Goal: Task Accomplishment & Management: Manage account settings

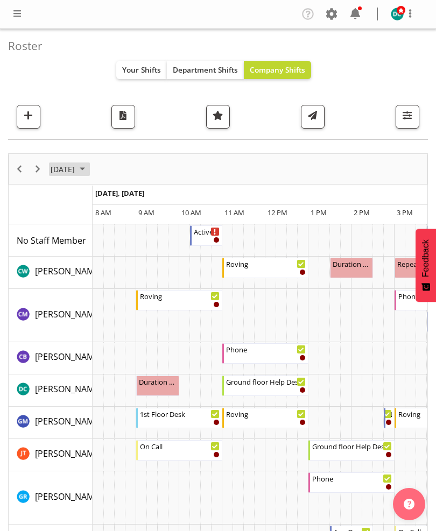
click at [76, 163] on span "[DATE]" at bounding box center [62, 168] width 26 height 13
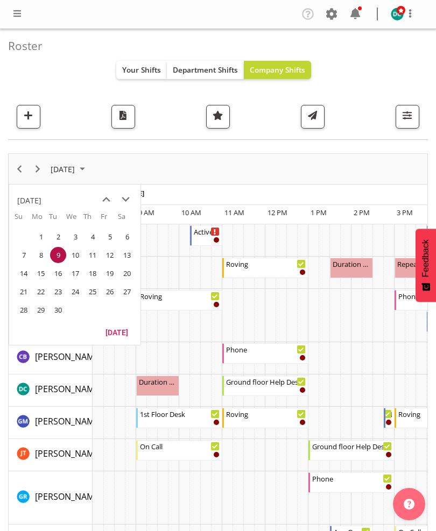
click at [110, 335] on button "[DATE]" at bounding box center [116, 331] width 37 height 15
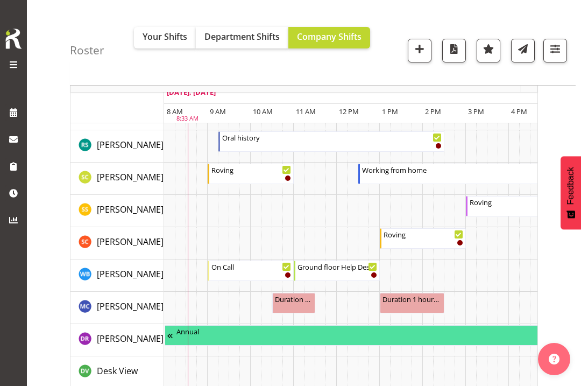
scroll to position [695, 0]
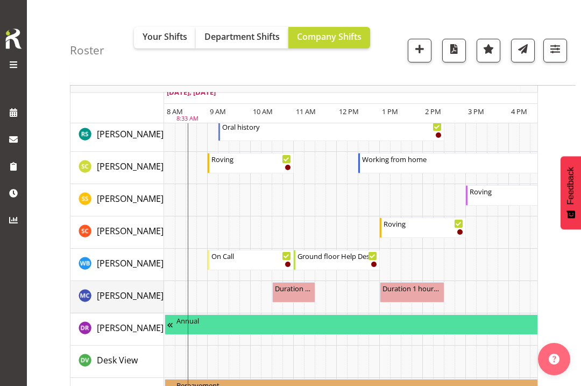
click at [106, 289] on span "[PERSON_NAME]" at bounding box center [130, 295] width 67 height 12
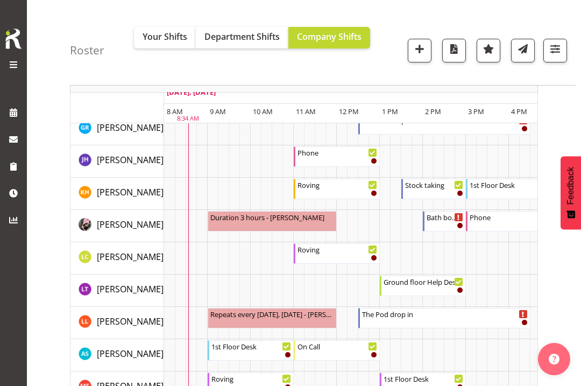
scroll to position [346, 0]
click at [107, 256] on span "[PERSON_NAME]" at bounding box center [130, 257] width 67 height 12
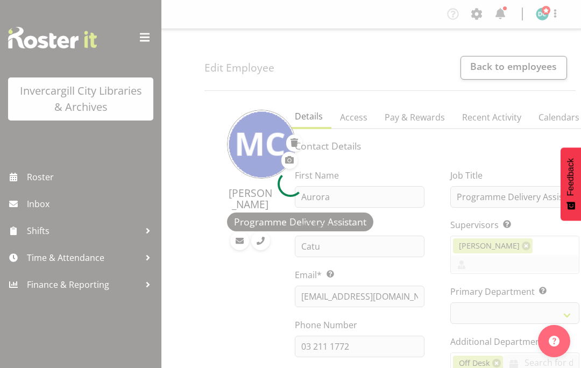
select select "TimelineDay"
select select "921"
select select "1276"
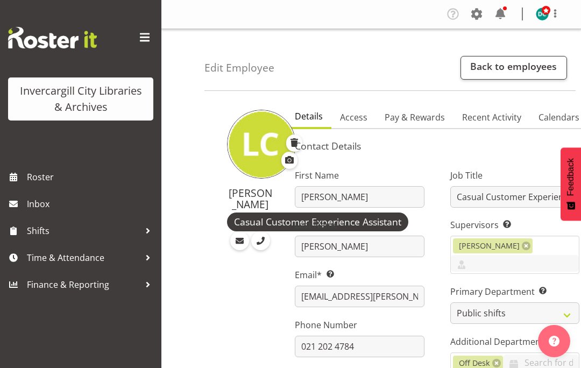
select select "921"
select select "1276"
select select "shift"
select select "TimelineWeek"
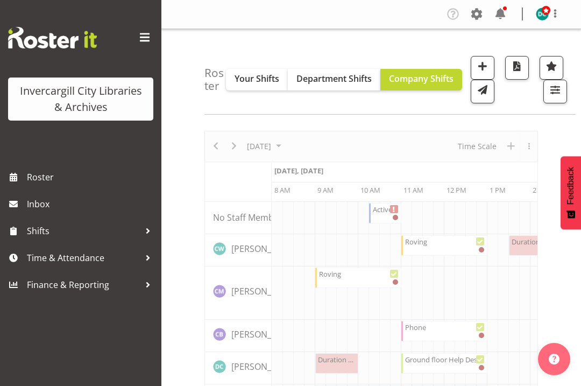
click at [144, 39] on span at bounding box center [144, 37] width 17 height 17
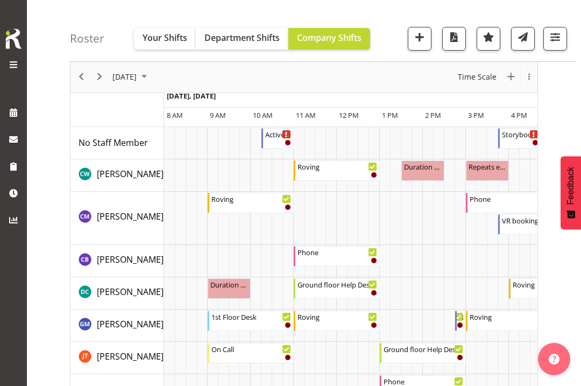
scroll to position [51, 0]
click at [138, 77] on span "September 2025" at bounding box center [124, 76] width 26 height 13
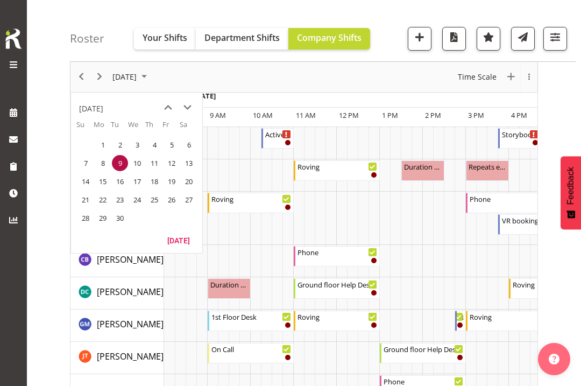
click at [174, 239] on button "[DATE]" at bounding box center [178, 239] width 37 height 15
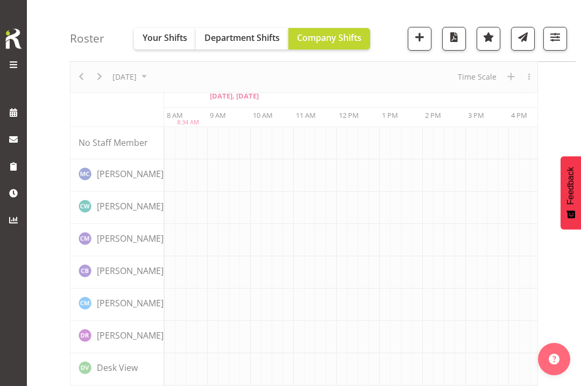
scroll to position [0, 43]
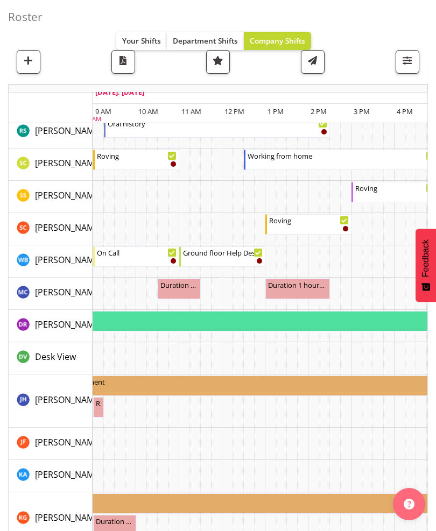
scroll to position [724, 0]
